Goal: Task Accomplishment & Management: Manage account settings

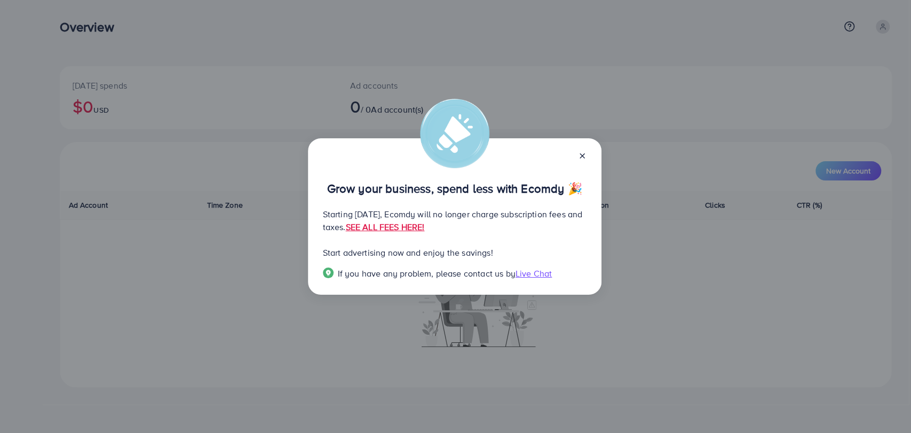
click at [581, 155] on line at bounding box center [582, 156] width 4 height 4
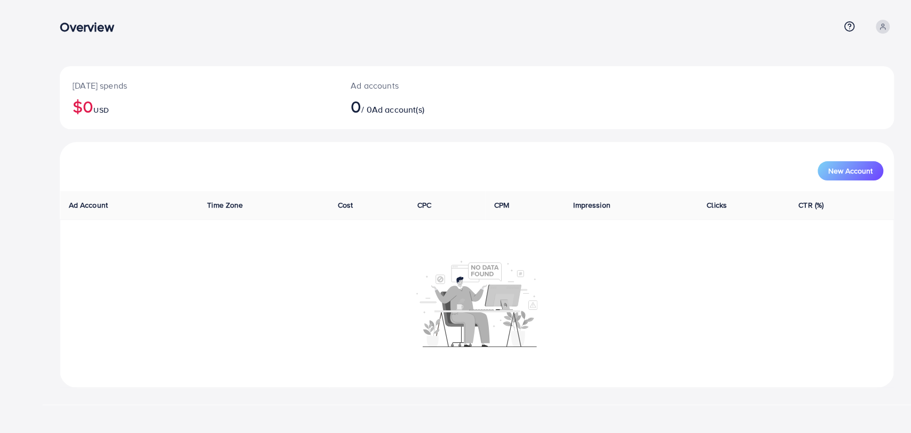
click at [885, 18] on div "Overview Help Center Contact Support Plans and Pricing Term and policy About Us…" at bounding box center [477, 26] width 834 height 29
click at [876, 26] on span at bounding box center [883, 27] width 14 height 14
click at [805, 90] on icon at bounding box center [807, 87] width 9 height 9
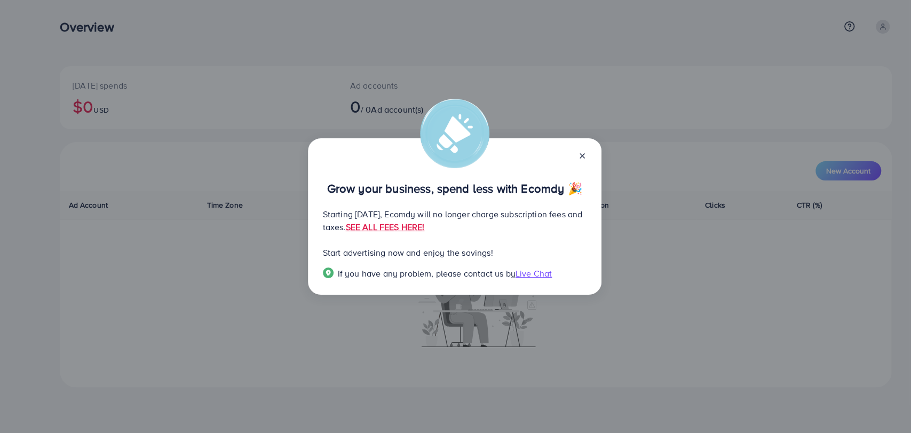
click at [536, 271] on span "Live Chat" at bounding box center [533, 273] width 36 height 12
click at [526, 271] on span "Live Chat" at bounding box center [533, 273] width 36 height 12
click at [580, 153] on icon at bounding box center [582, 156] width 9 height 9
